Goal: Contribute content: Contribute content

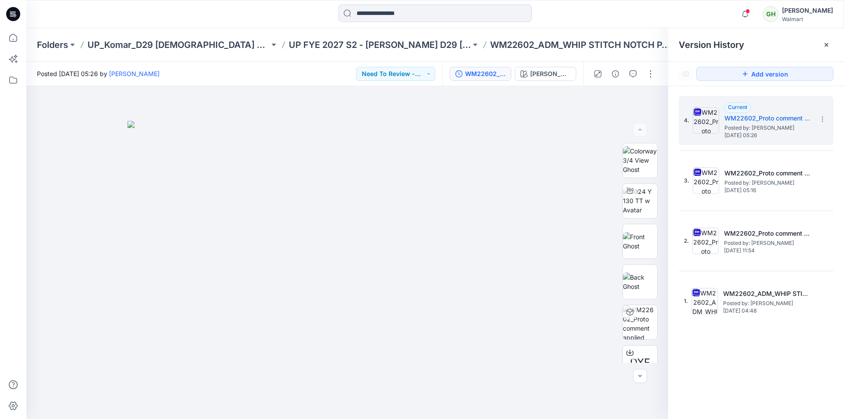
click at [631, 18] on div at bounding box center [435, 13] width 409 height 19
click at [15, 11] on icon at bounding box center [13, 14] width 14 height 14
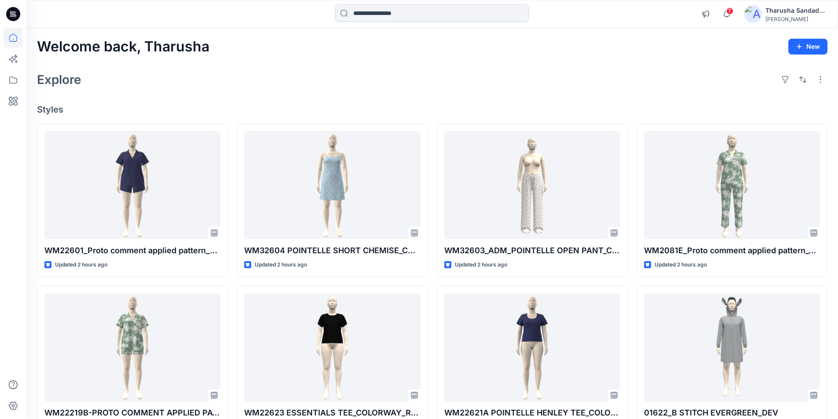
click at [396, 20] on input at bounding box center [432, 13] width 194 height 18
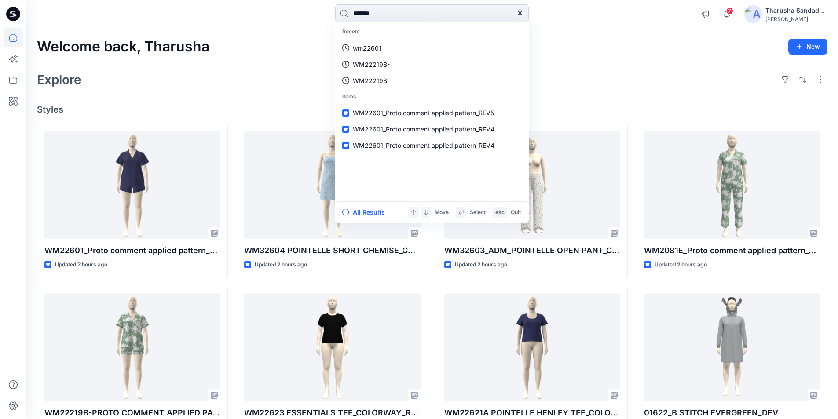
type input "*******"
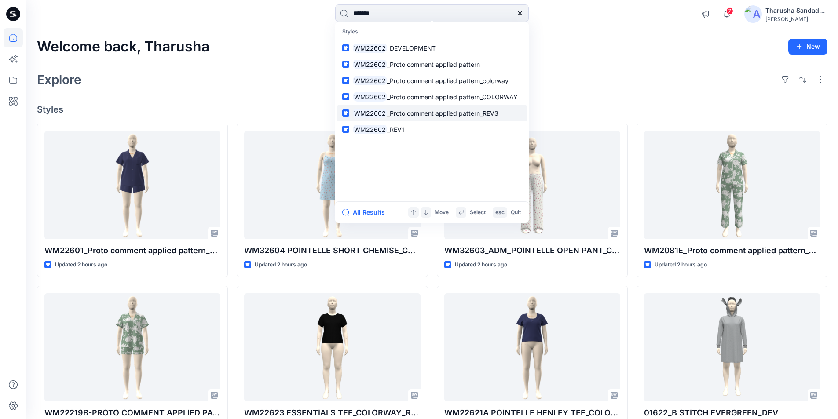
click at [402, 110] on span "_Proto comment applied pattern_REV3" at bounding box center [442, 113] width 111 height 7
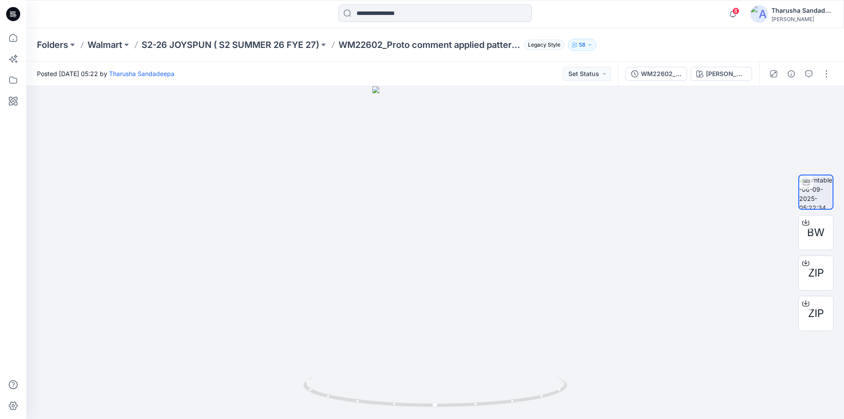
click at [15, 15] on icon at bounding box center [14, 15] width 3 height 0
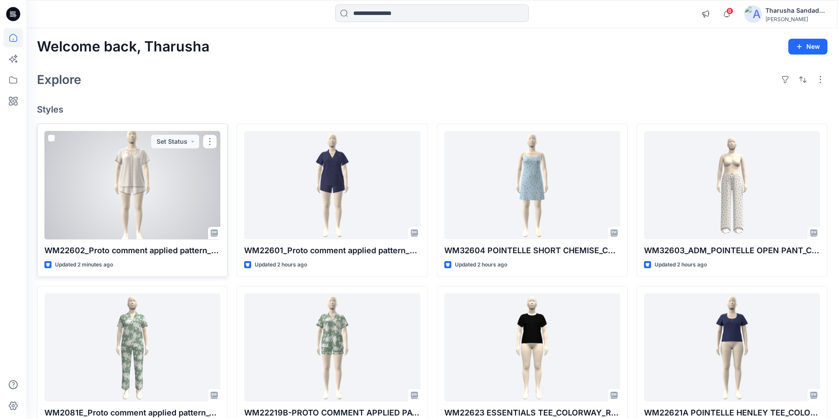
click at [130, 204] on div at bounding box center [132, 185] width 176 height 109
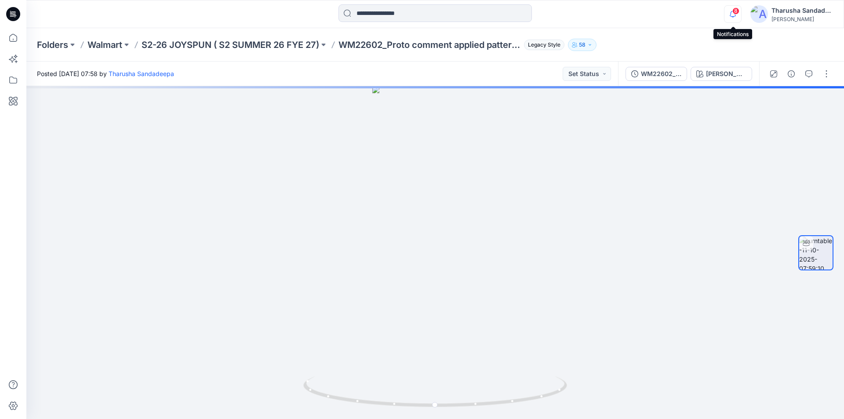
click at [732, 13] on icon "button" at bounding box center [733, 14] width 17 height 18
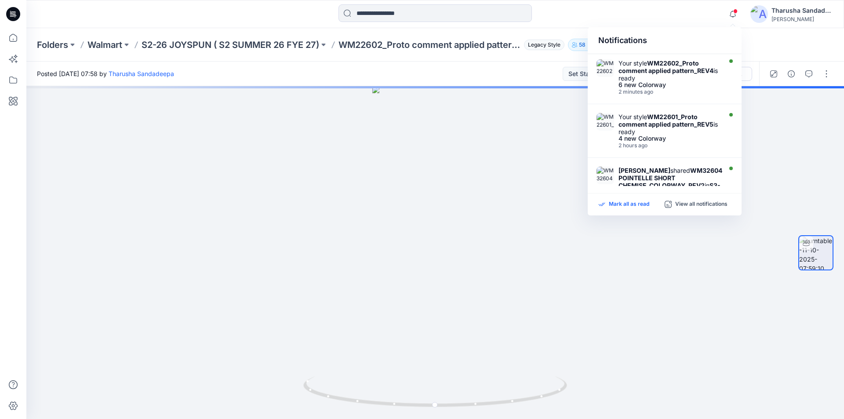
click at [634, 208] on p "Mark all as read" at bounding box center [629, 205] width 40 height 8
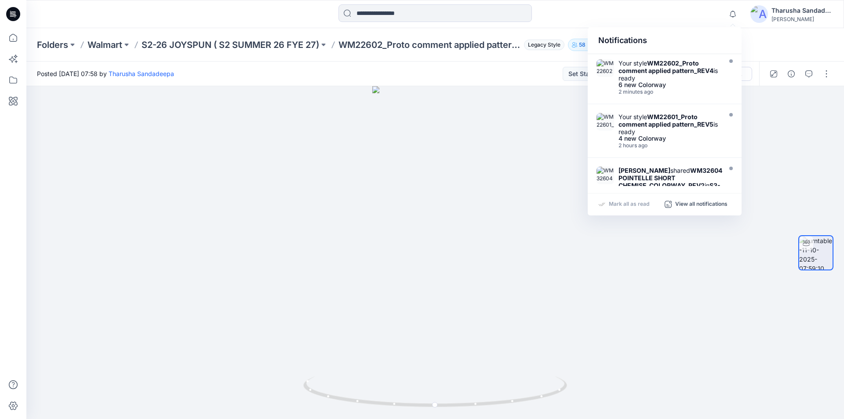
click at [515, 71] on div "Posted Saturday, October 11, 2025 07:58 by Tharusha Sandadeepa Set Status" at bounding box center [322, 74] width 592 height 24
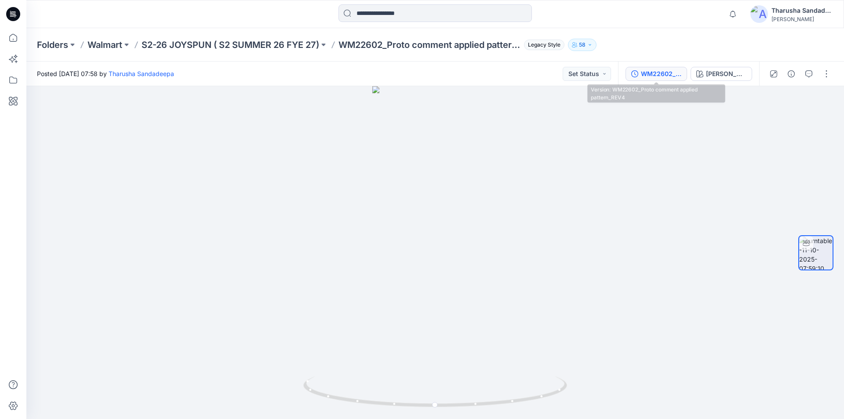
click at [660, 76] on div "WM22602_Proto comment applied pattern_REV4" at bounding box center [661, 74] width 40 height 10
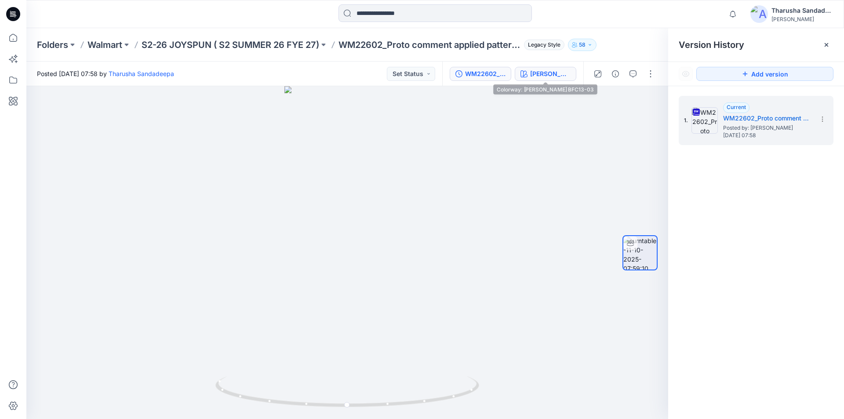
click at [560, 75] on div "HEATHER WHEAT BFC13-03" at bounding box center [550, 74] width 40 height 10
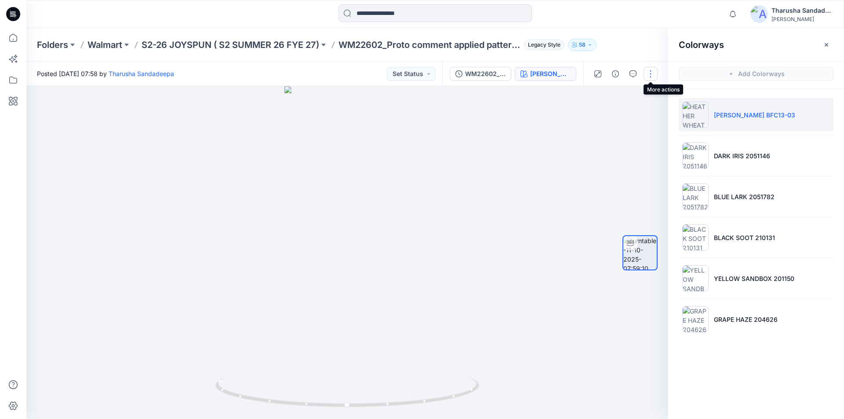
click at [646, 73] on button "button" at bounding box center [651, 74] width 14 height 14
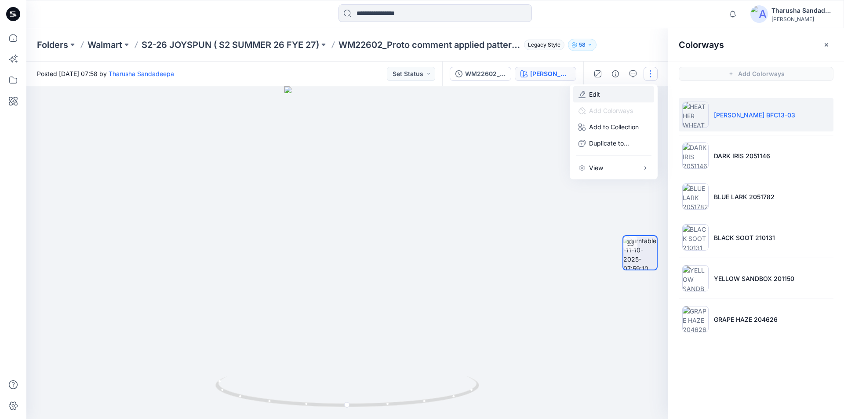
click at [595, 93] on p "Edit" at bounding box center [594, 94] width 11 height 9
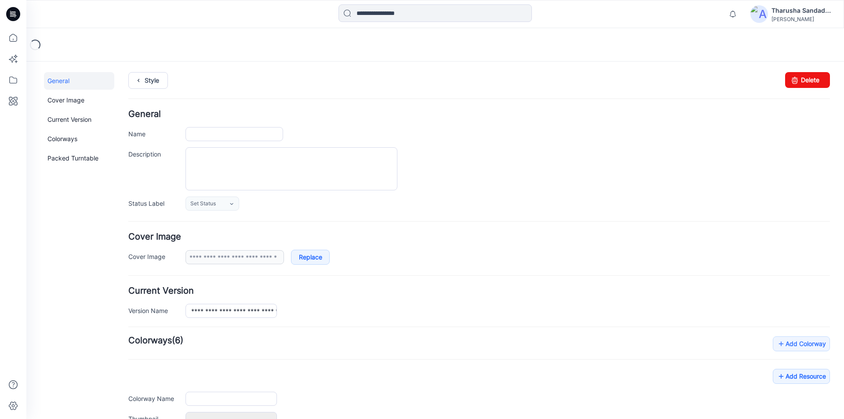
type input "**********"
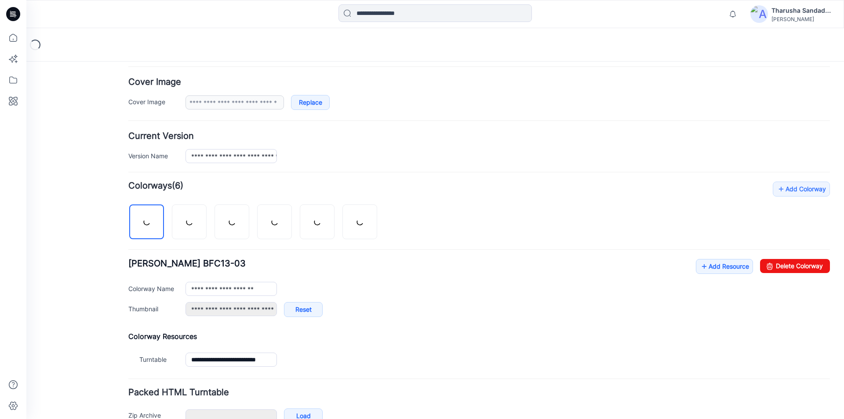
scroll to position [206, 0]
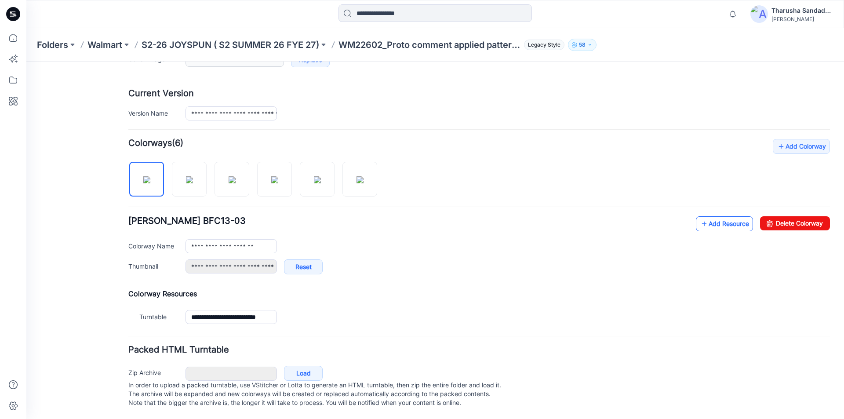
click at [706, 216] on link "Add Resource" at bounding box center [724, 223] width 57 height 15
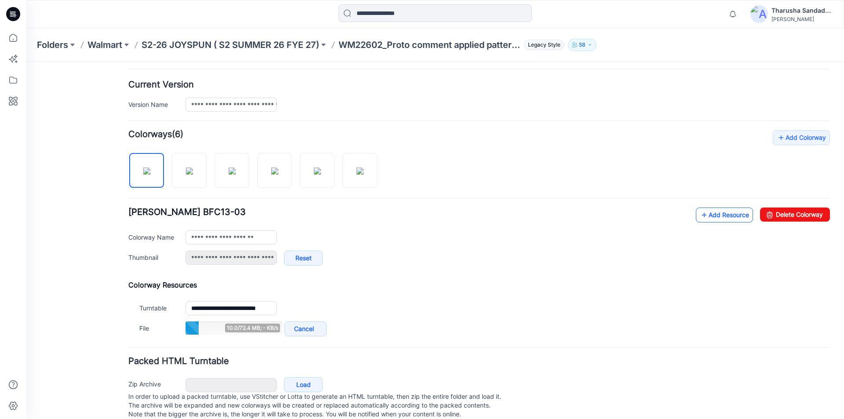
click at [708, 216] on link "Add Resource" at bounding box center [724, 215] width 57 height 15
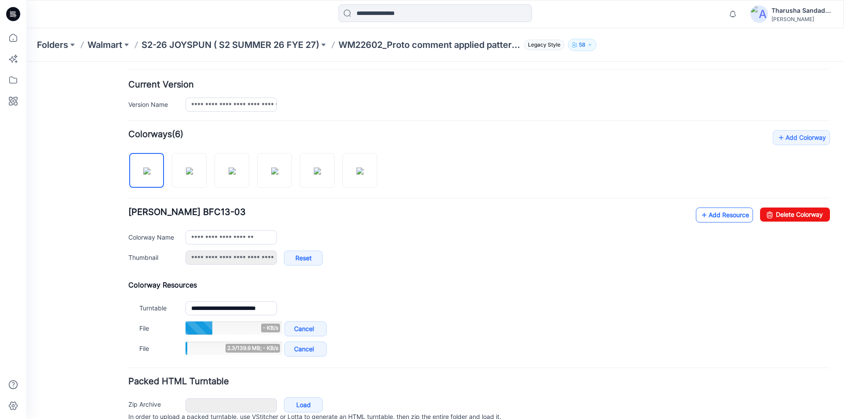
click at [700, 215] on icon at bounding box center [704, 215] width 9 height 14
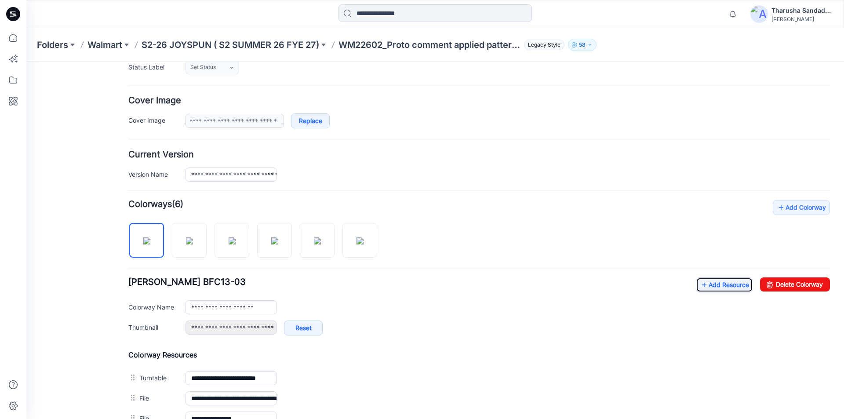
scroll to position [0, 0]
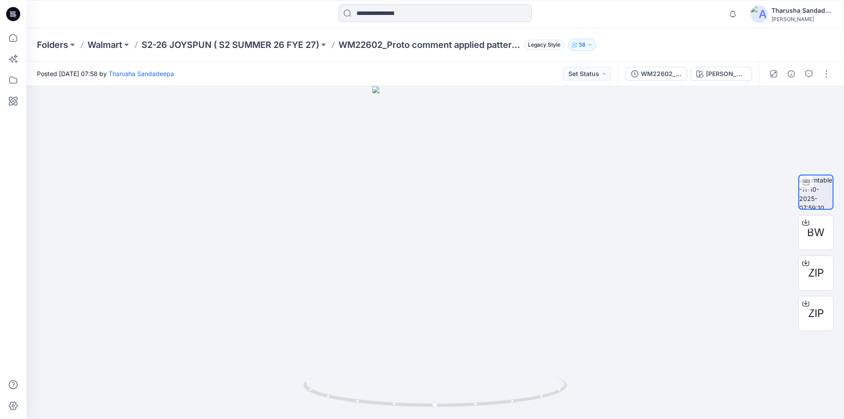
click at [15, 11] on icon at bounding box center [13, 14] width 14 height 14
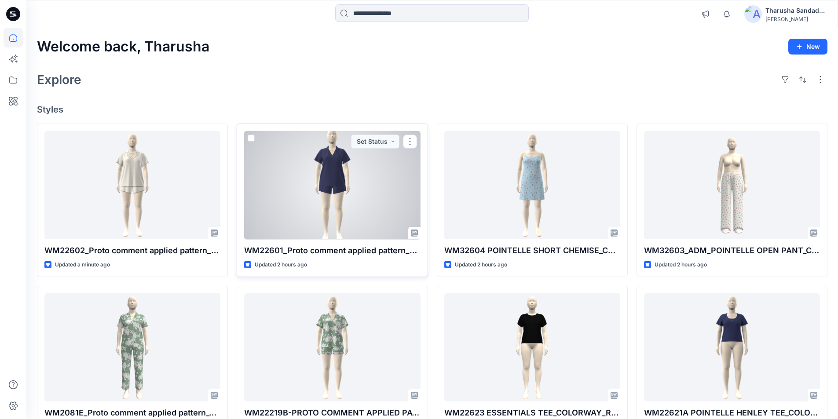
click at [307, 179] on div at bounding box center [332, 185] width 176 height 109
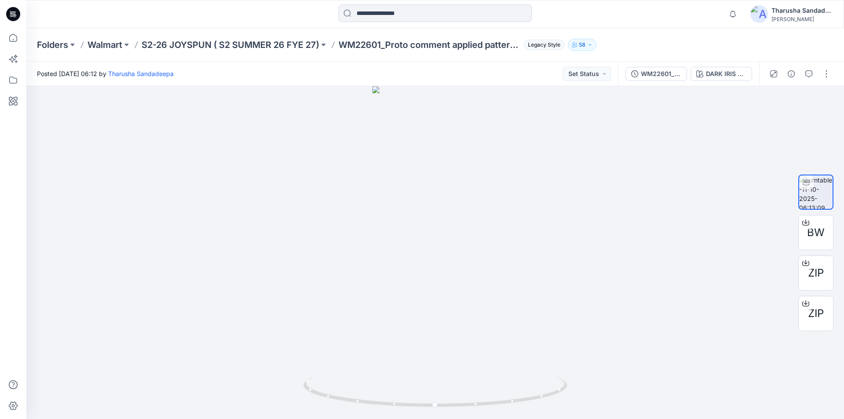
click at [12, 11] on icon at bounding box center [13, 14] width 14 height 14
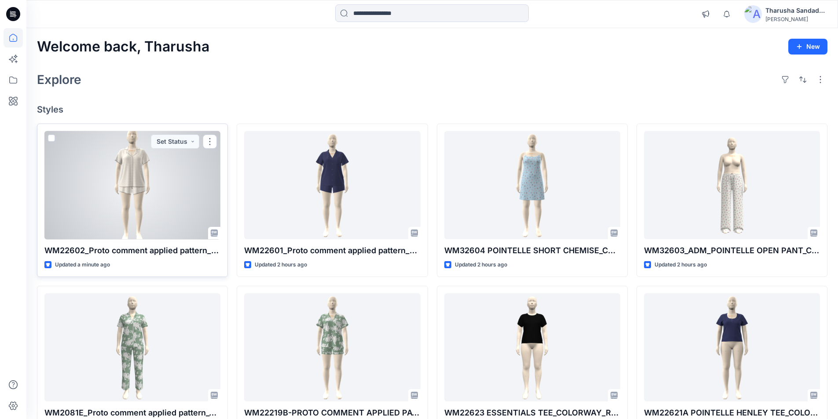
click at [133, 200] on div at bounding box center [132, 185] width 176 height 109
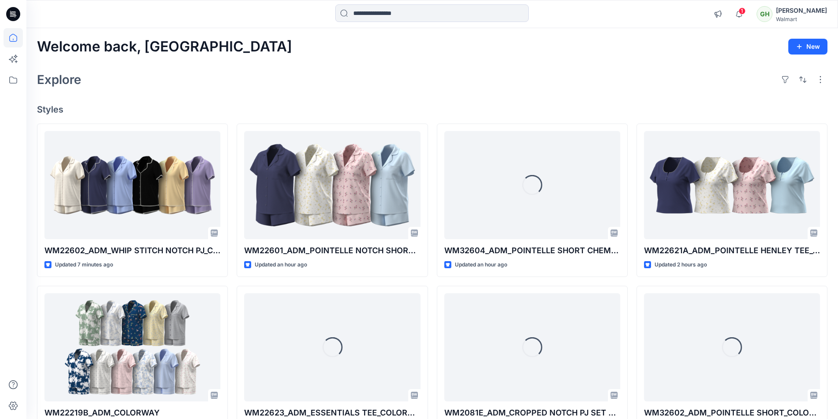
click at [205, 90] on div "Welcome back, Gayan New Explore Styles WM22602_ADM_WHIP STITCH NOTCH PJ_COLORWA…" at bounding box center [431, 336] width 811 height 616
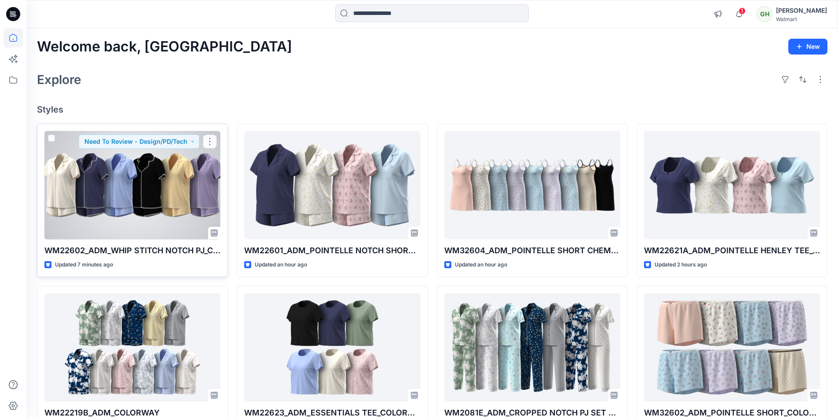
click at [190, 187] on div at bounding box center [132, 185] width 176 height 109
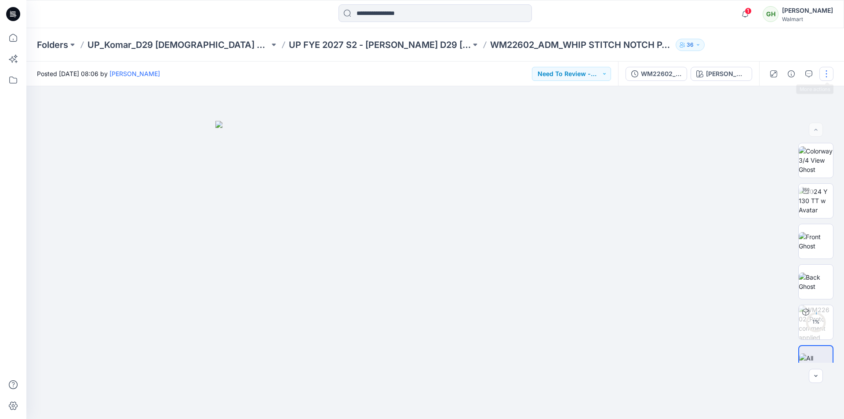
click at [829, 73] on button "button" at bounding box center [827, 74] width 14 height 14
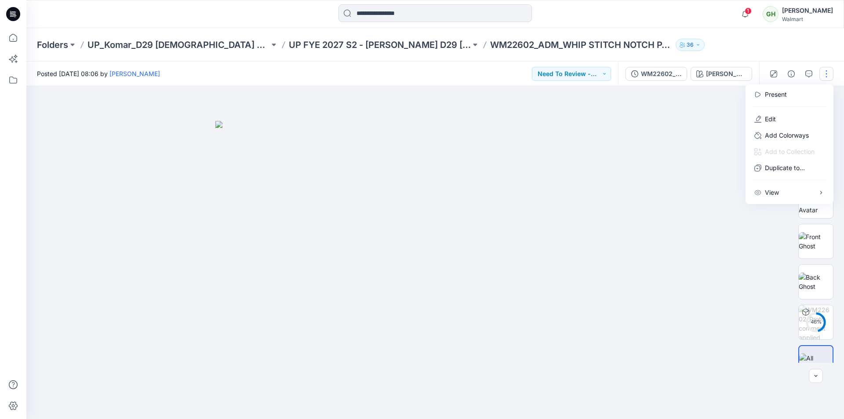
click at [674, 50] on div "Folders UP_Komar_D29 [DEMOGRAPHIC_DATA] Sleep UP FYE 2027 S2 - [PERSON_NAME] D2…" at bounding box center [401, 45] width 728 height 12
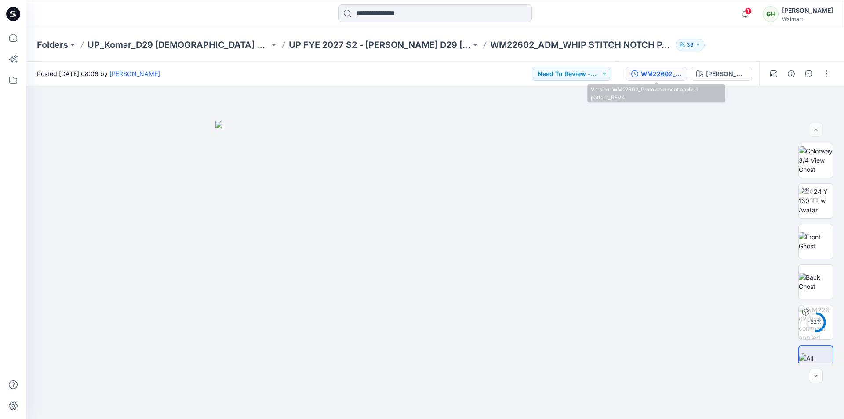
click at [662, 72] on div "WM22602_Proto comment applied pattern_REV4" at bounding box center [661, 74] width 40 height 10
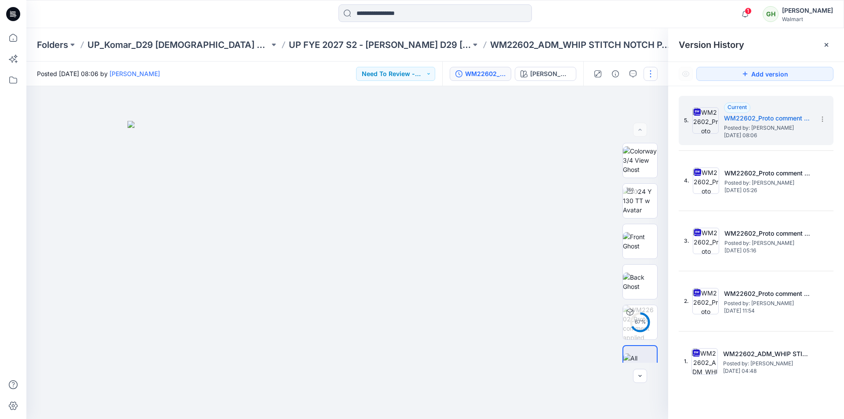
click at [652, 71] on button "button" at bounding box center [651, 74] width 14 height 14
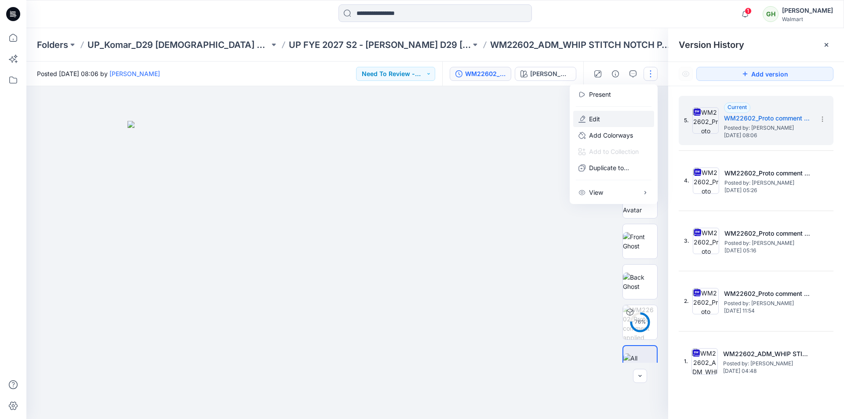
click at [622, 124] on button "Edit" at bounding box center [614, 119] width 81 height 16
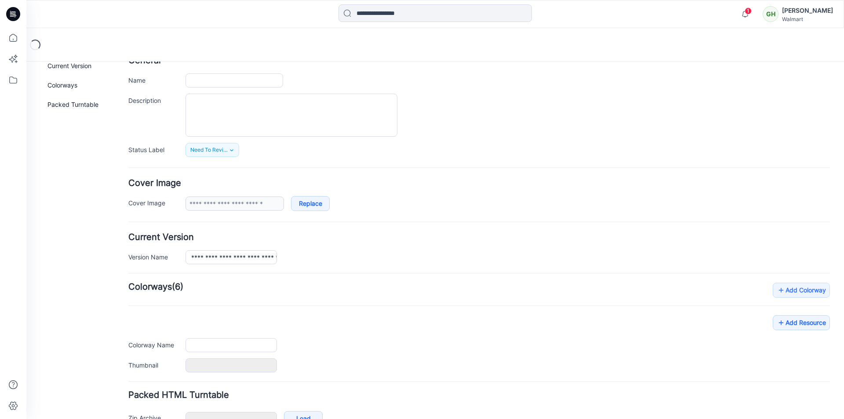
scroll to position [108, 0]
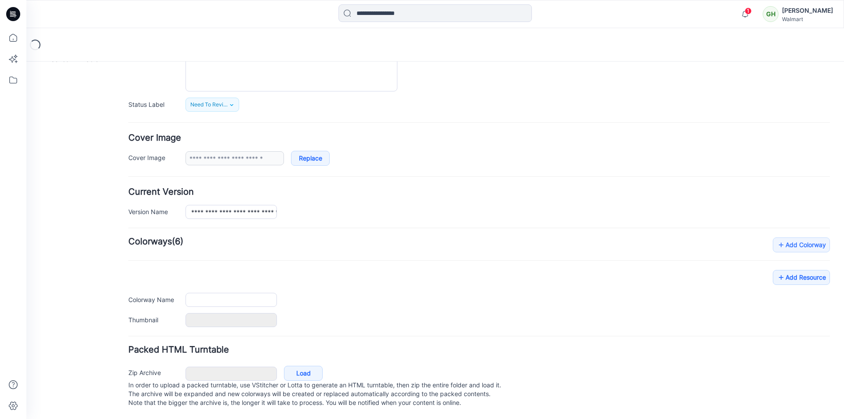
type input "**********"
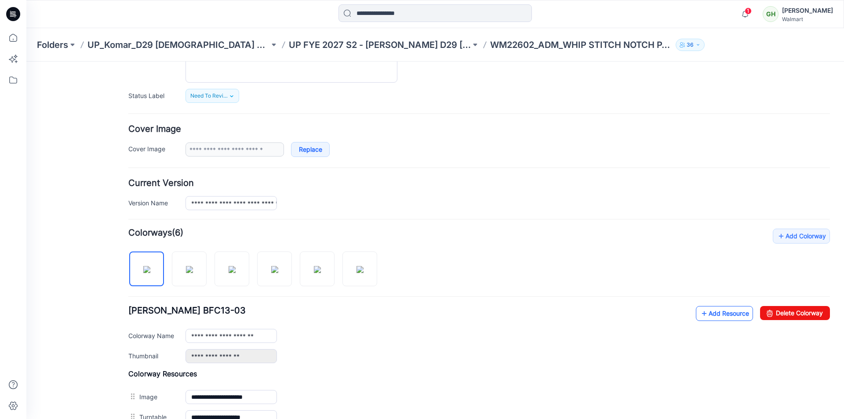
click at [722, 317] on link "Add Resource" at bounding box center [724, 313] width 57 height 15
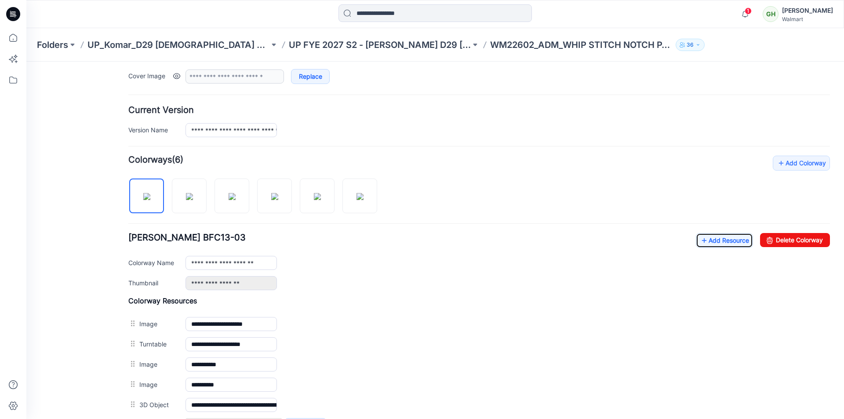
scroll to position [298, 0]
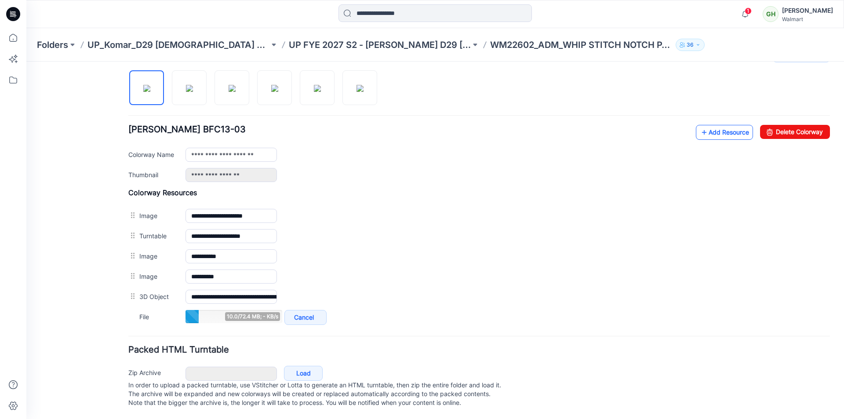
click at [707, 128] on link "Add Resource" at bounding box center [724, 132] width 57 height 15
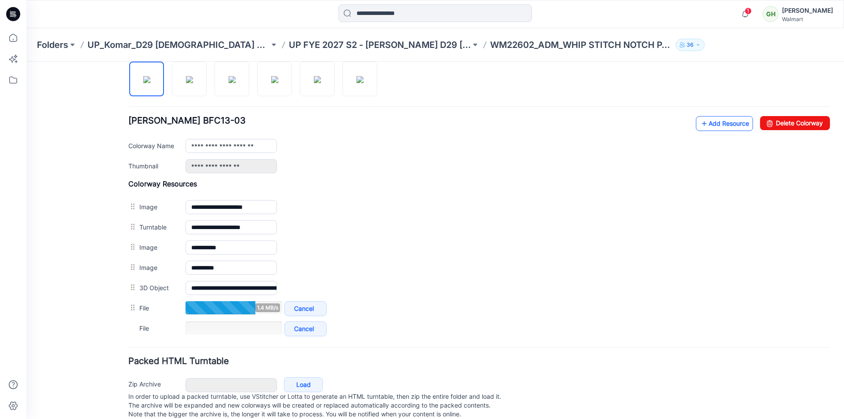
click at [715, 122] on link "Add Resource" at bounding box center [724, 123] width 57 height 15
click at [730, 126] on link "Add Resource" at bounding box center [724, 123] width 57 height 15
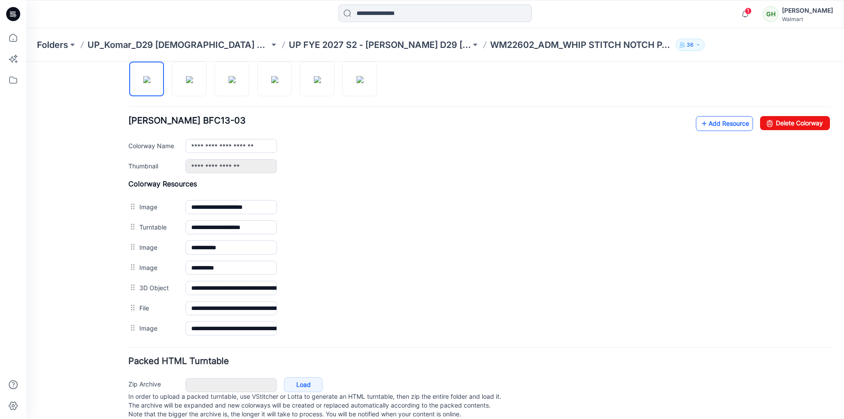
click at [724, 128] on link "Add Resource" at bounding box center [724, 123] width 57 height 15
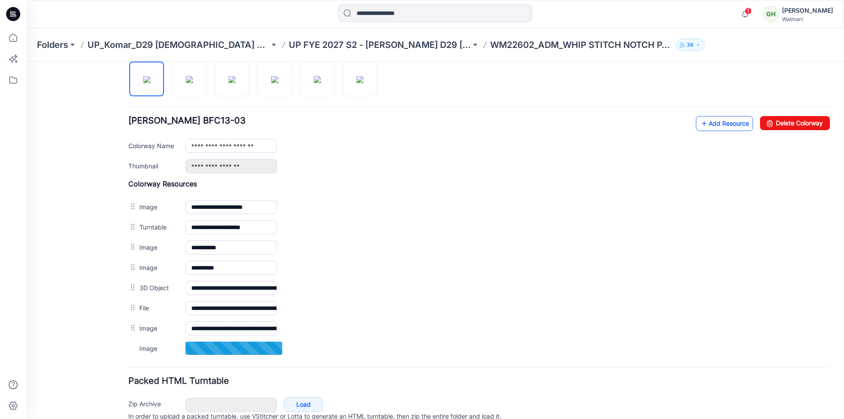
click at [718, 122] on link "Add Resource" at bounding box center [724, 123] width 57 height 15
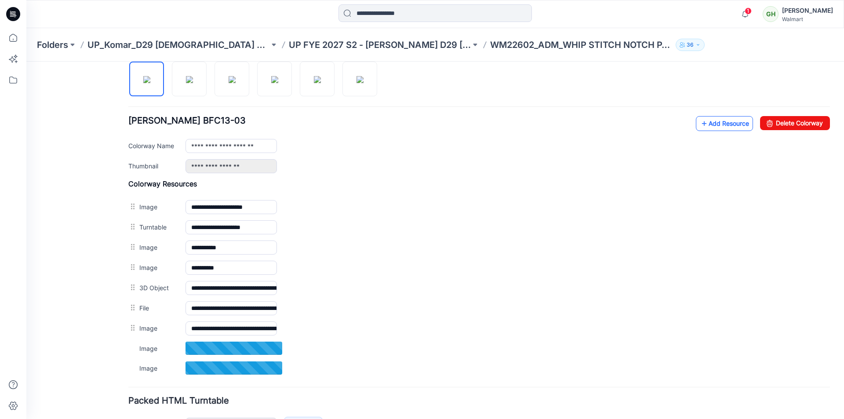
click at [722, 125] on link "Add Resource" at bounding box center [724, 123] width 57 height 15
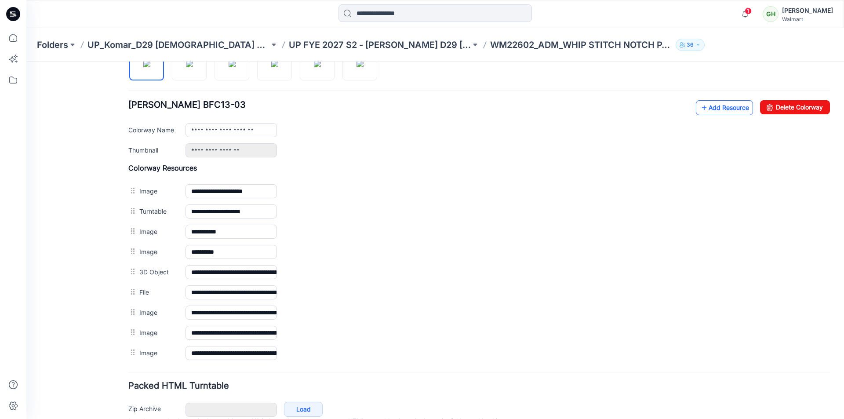
scroll to position [270, 0]
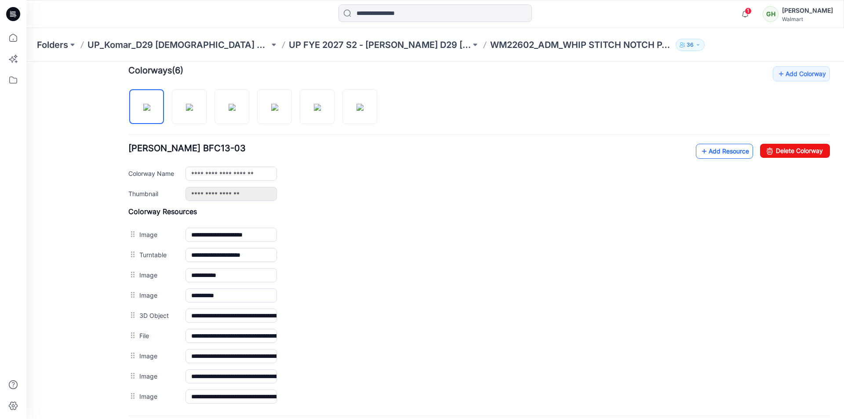
click at [715, 153] on link "Add Resource" at bounding box center [724, 151] width 57 height 15
click at [719, 151] on link "Add Resource" at bounding box center [724, 151] width 57 height 15
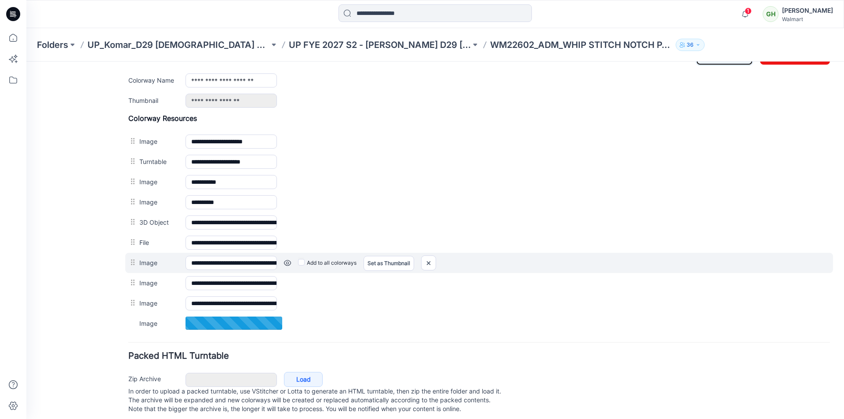
scroll to position [378, 0]
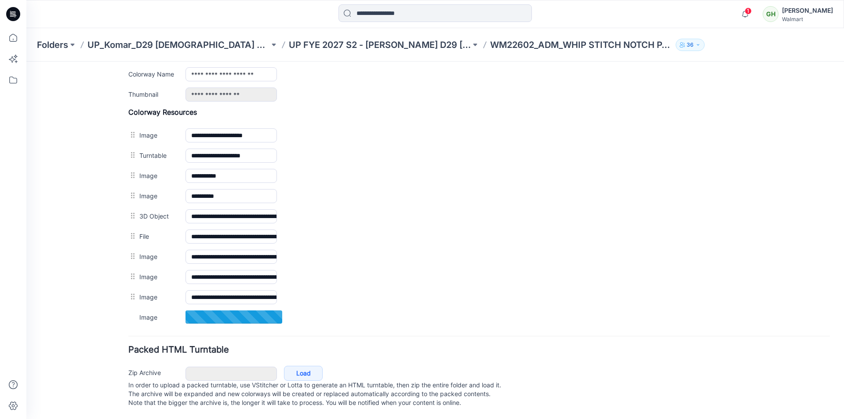
click at [837, 164] on div "**********" at bounding box center [435, 55] width 818 height 727
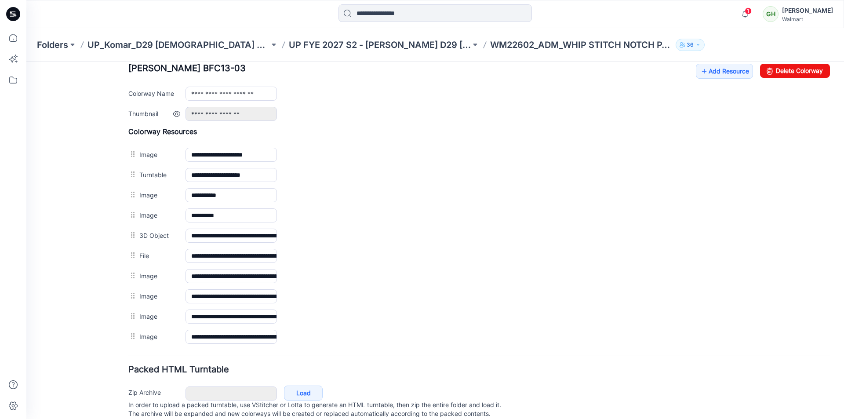
scroll to position [334, 0]
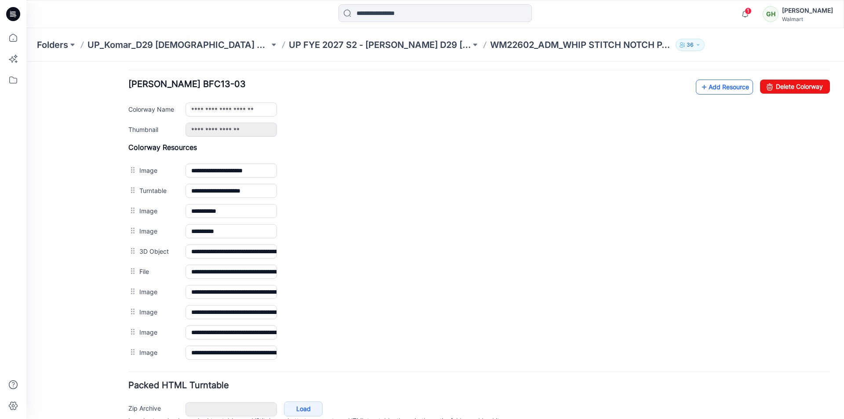
click at [717, 88] on link "Add Resource" at bounding box center [724, 87] width 57 height 15
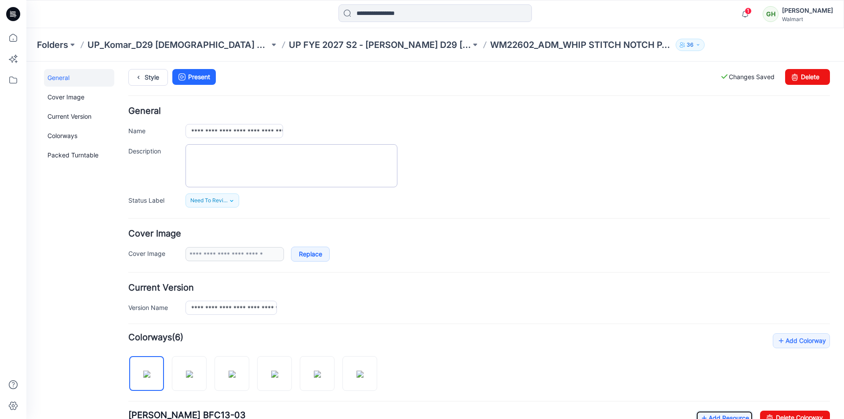
scroll to position [0, 0]
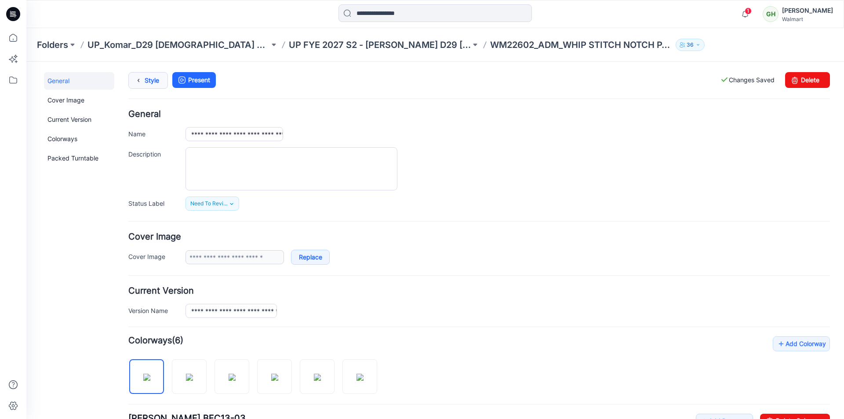
click at [157, 84] on link "Style" at bounding box center [148, 80] width 40 height 17
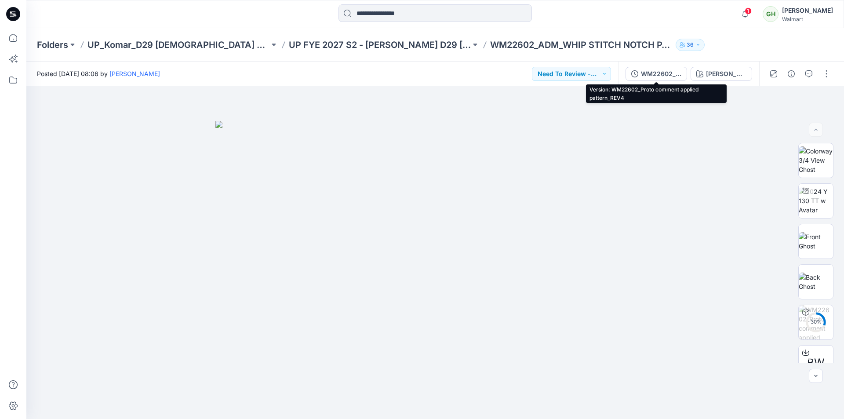
drag, startPoint x: 679, startPoint y: 75, endPoint x: 670, endPoint y: 77, distance: 8.6
click at [674, 76] on div "WM22602_Proto comment applied pattern_REV4" at bounding box center [661, 74] width 40 height 10
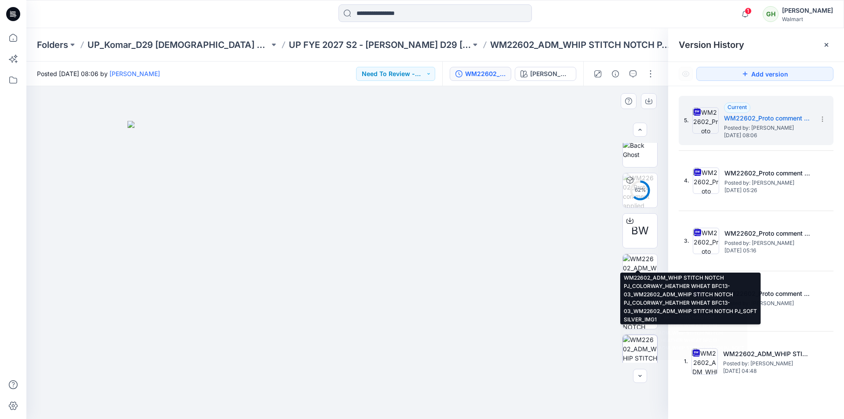
scroll to position [260, 0]
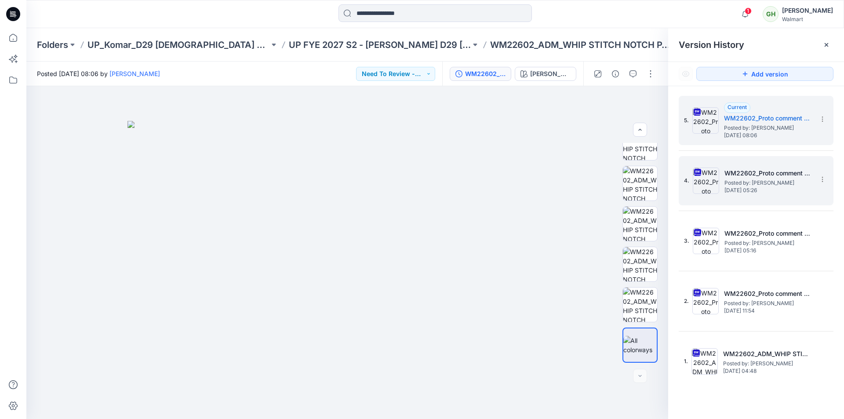
click at [738, 175] on h5 "WM22602_Proto comment applied pattern_REV3" at bounding box center [769, 173] width 88 height 11
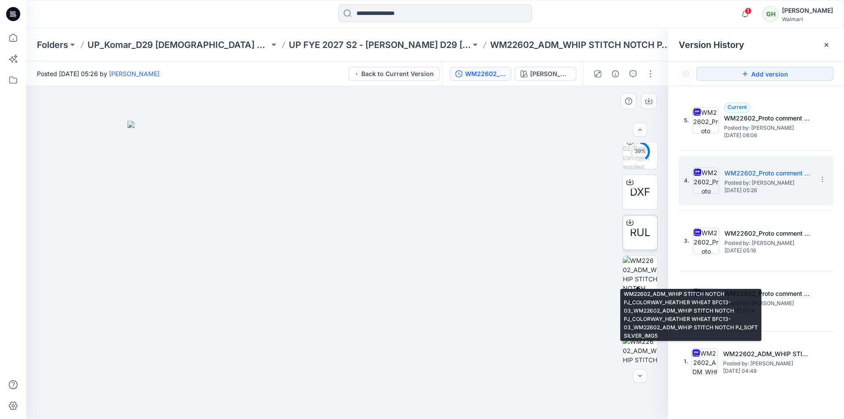
scroll to position [176, 0]
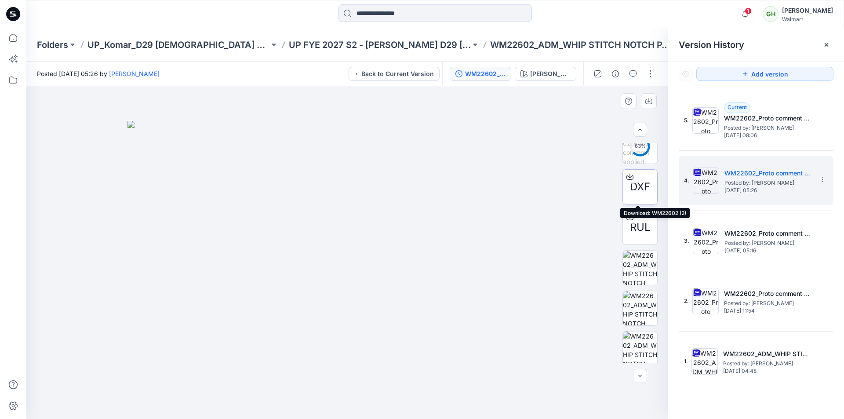
click at [636, 184] on span "DXF" at bounding box center [640, 187] width 20 height 16
click at [636, 223] on span "RUL" at bounding box center [640, 227] width 21 height 16
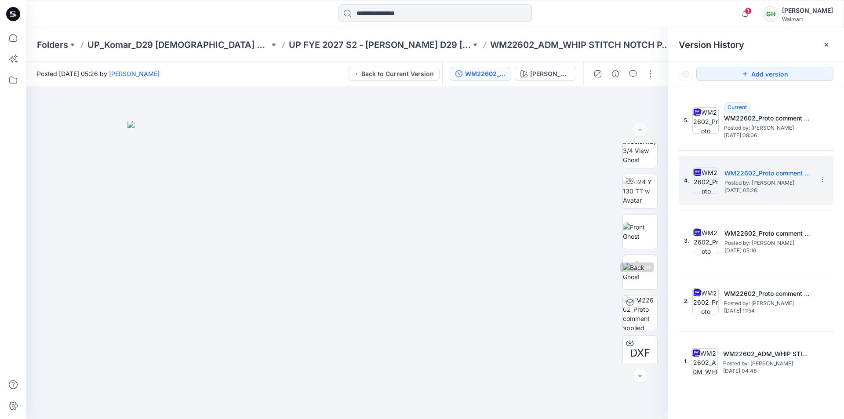
scroll to position [0, 0]
click at [567, 19] on div at bounding box center [435, 13] width 409 height 19
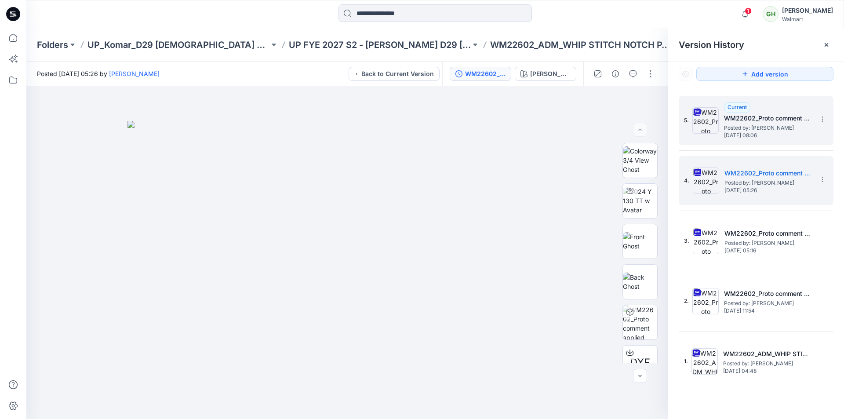
click at [732, 126] on span "Posted by: Gayan Hettiarachchi" at bounding box center [768, 128] width 88 height 9
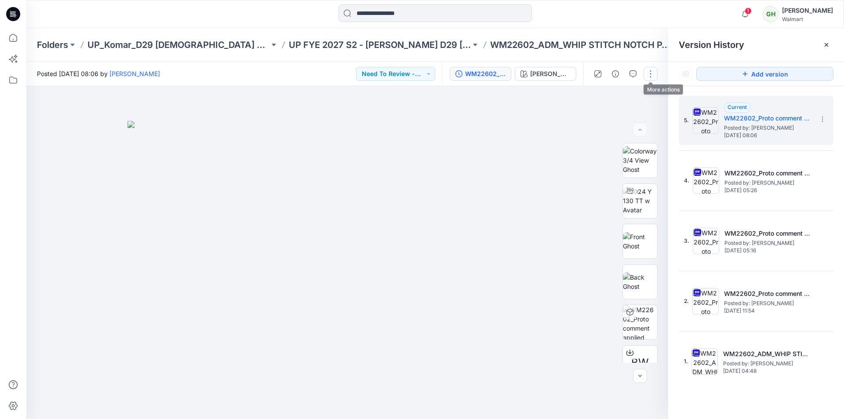
click at [648, 74] on button "button" at bounding box center [651, 74] width 14 height 14
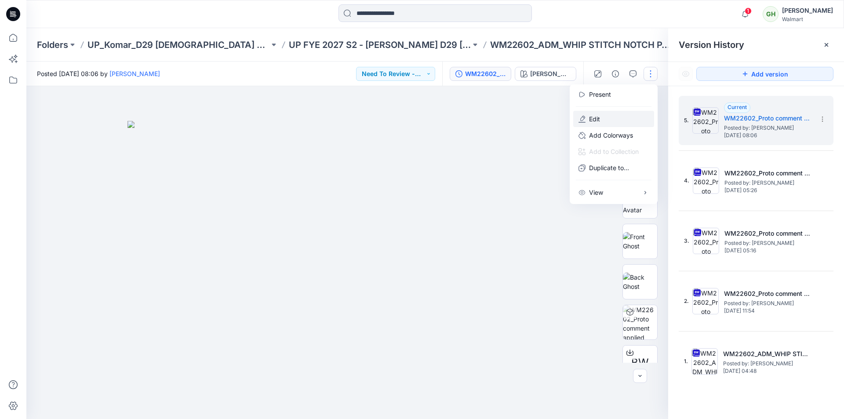
click at [606, 117] on button "Edit" at bounding box center [614, 119] width 81 height 16
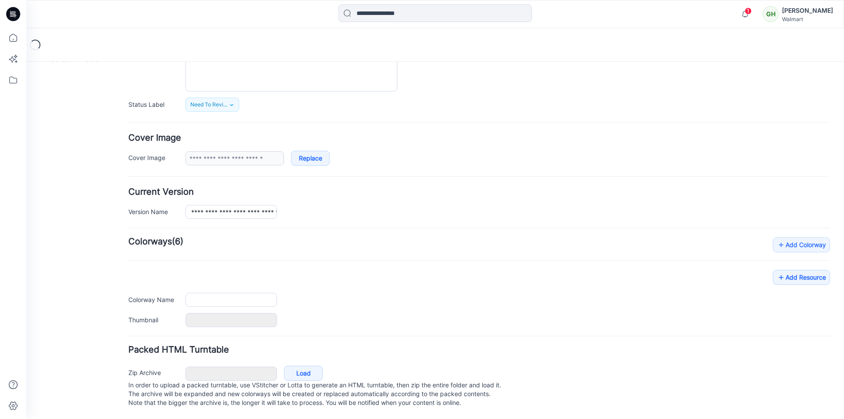
scroll to position [108, 0]
type input "**********"
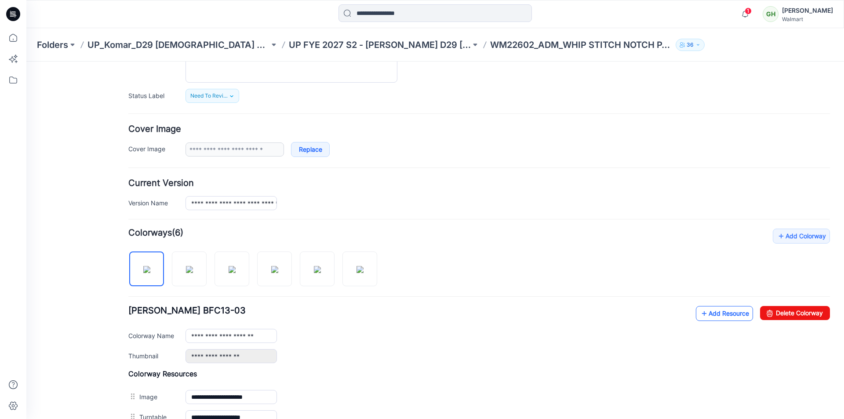
click at [721, 315] on link "Add Resource" at bounding box center [724, 313] width 57 height 15
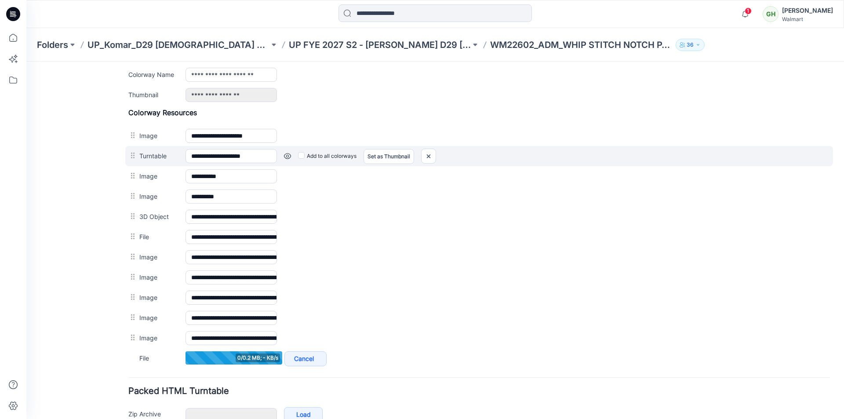
scroll to position [331, 0]
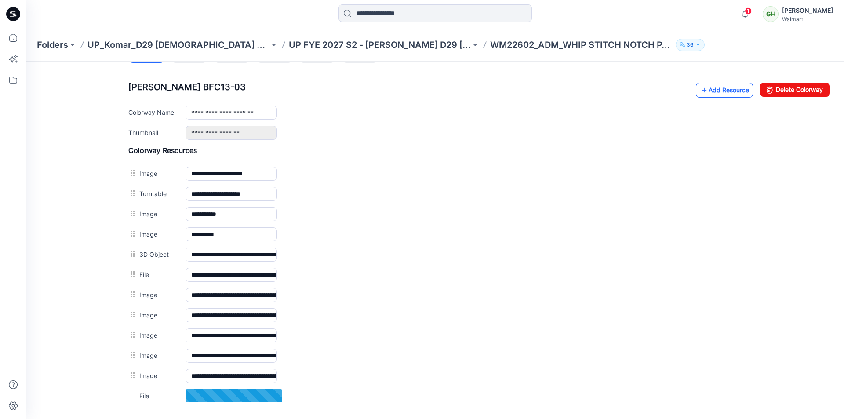
click at [707, 91] on link "Add Resource" at bounding box center [724, 90] width 57 height 15
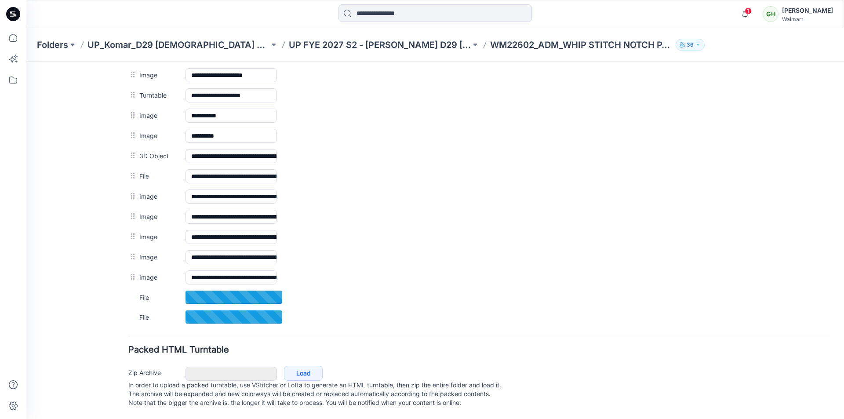
scroll to position [439, 0]
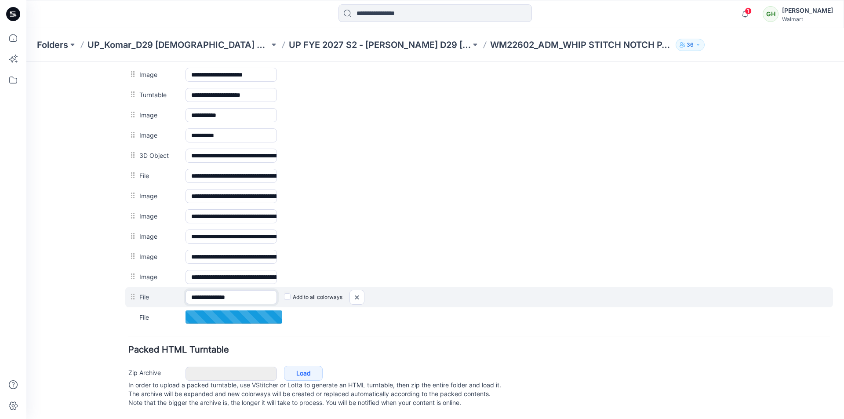
drag, startPoint x: 258, startPoint y: 288, endPoint x: 252, endPoint y: 289, distance: 5.7
click at [256, 290] on input "**********" at bounding box center [231, 297] width 91 height 14
type input "**********"
click at [247, 290] on input "**********" at bounding box center [231, 297] width 91 height 14
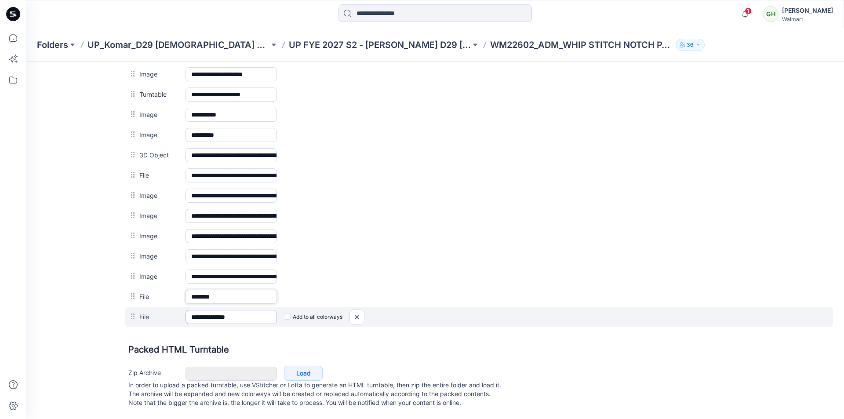
type input "*******"
click at [243, 310] on input "**********" at bounding box center [231, 317] width 91 height 14
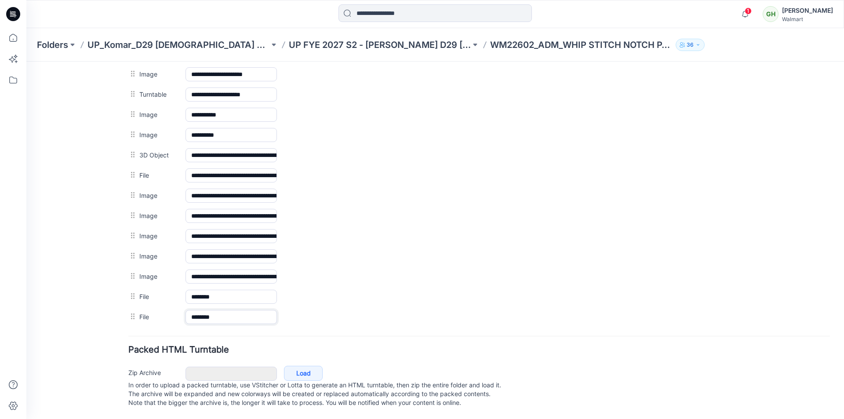
type input "*******"
click at [241, 327] on form "**********" at bounding box center [479, 44] width 702 height 731
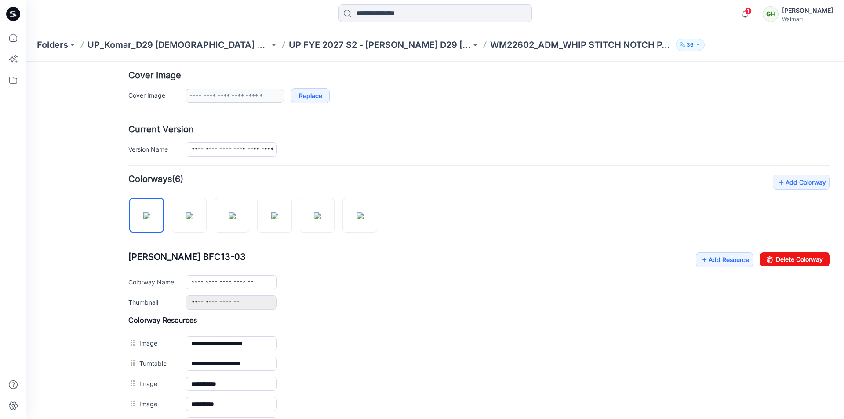
scroll to position [0, 0]
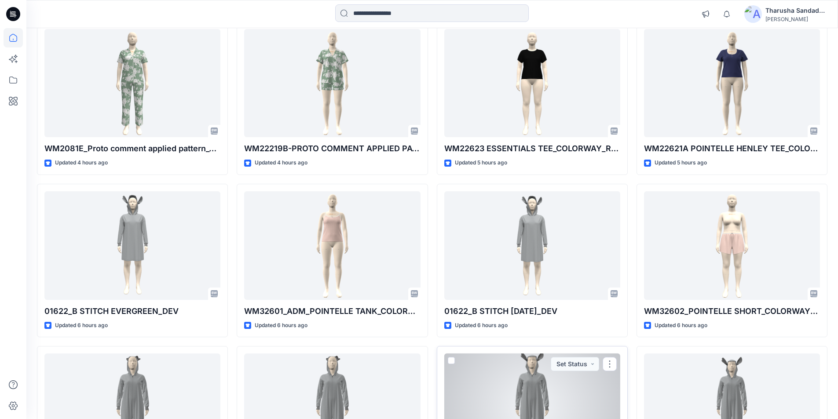
scroll to position [264, 0]
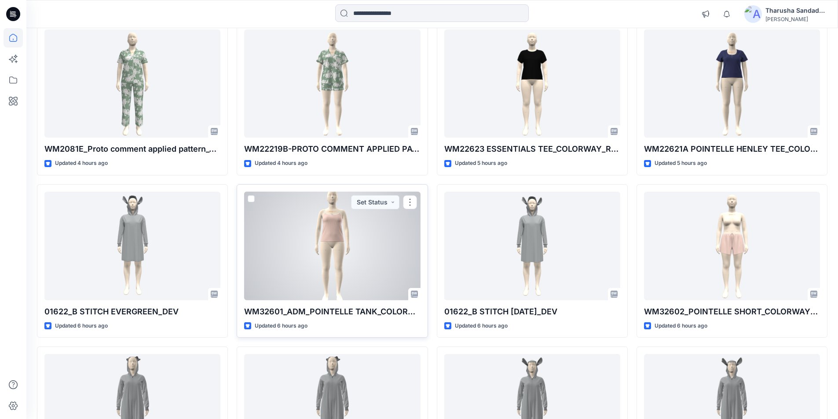
click at [333, 267] on div at bounding box center [332, 246] width 176 height 109
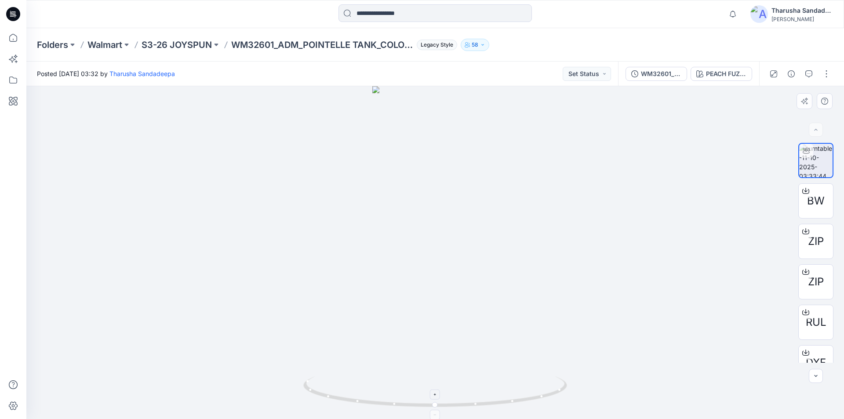
click at [517, 396] on icon at bounding box center [436, 392] width 266 height 33
click at [526, 396] on icon at bounding box center [436, 392] width 266 height 33
click at [15, 15] on icon at bounding box center [14, 15] width 3 height 0
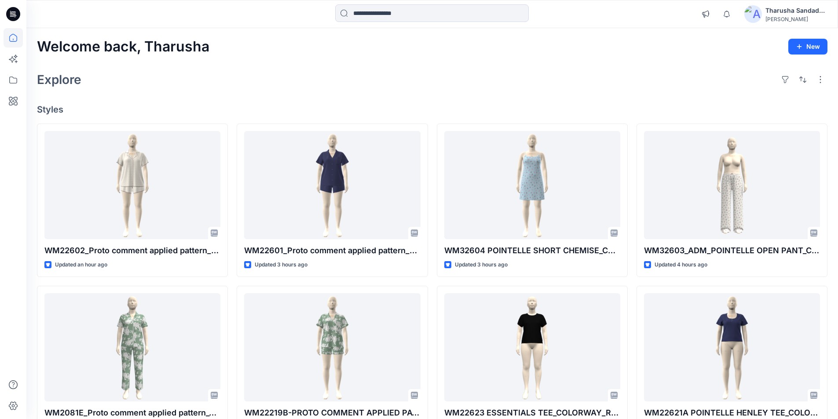
click at [448, 112] on h4 "Styles" at bounding box center [432, 109] width 790 height 11
click at [371, 113] on h4 "Styles" at bounding box center [432, 109] width 790 height 11
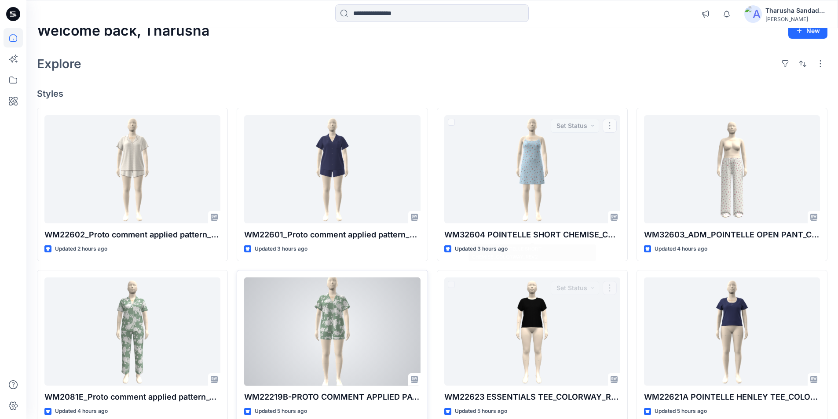
scroll to position [44, 0]
